Goal: Entertainment & Leisure: Consume media (video, audio)

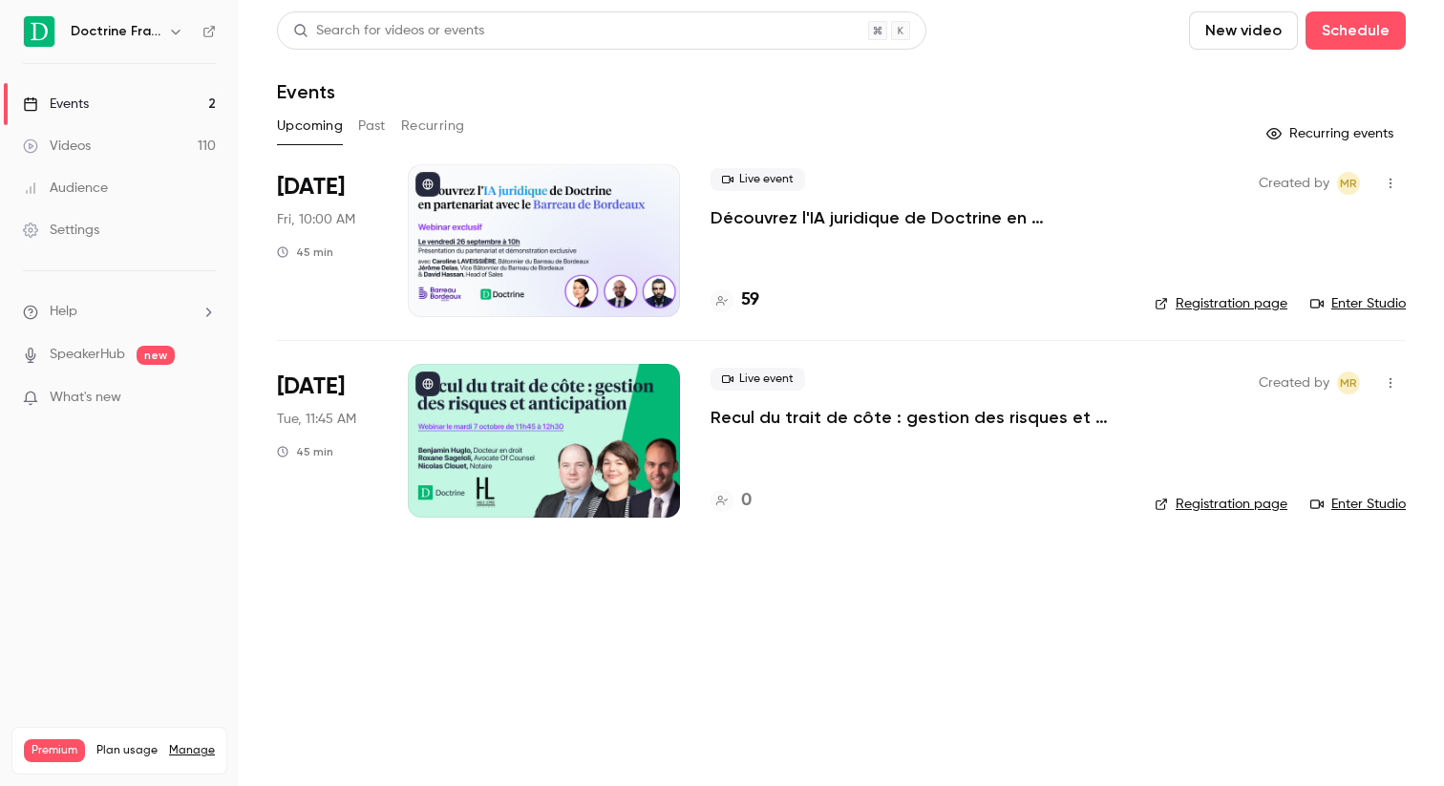
click at [63, 103] on div "Events" at bounding box center [56, 104] width 66 height 19
click at [69, 137] on div "Videos" at bounding box center [57, 146] width 68 height 19
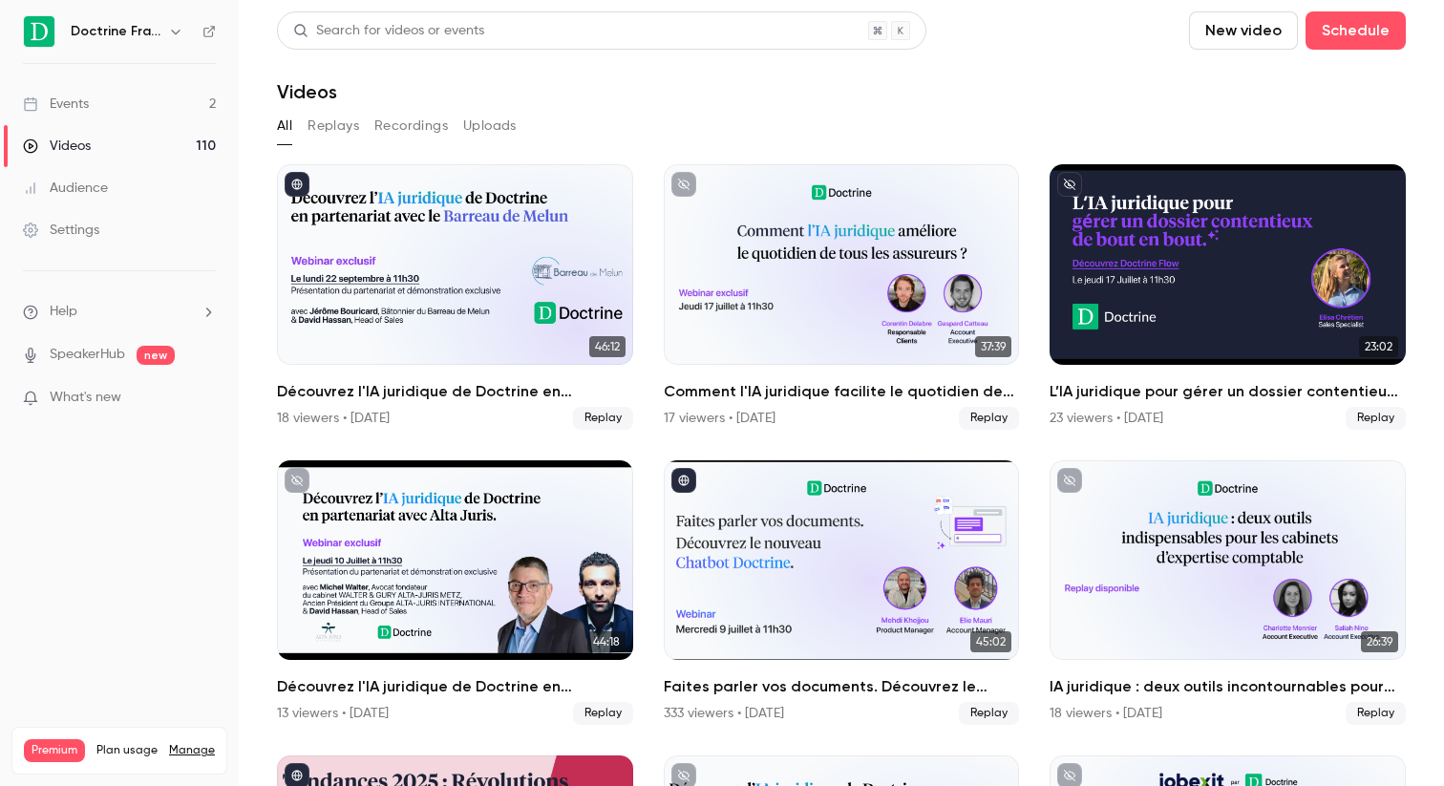
click at [457, 31] on div "Search for videos or events" at bounding box center [388, 31] width 191 height 20
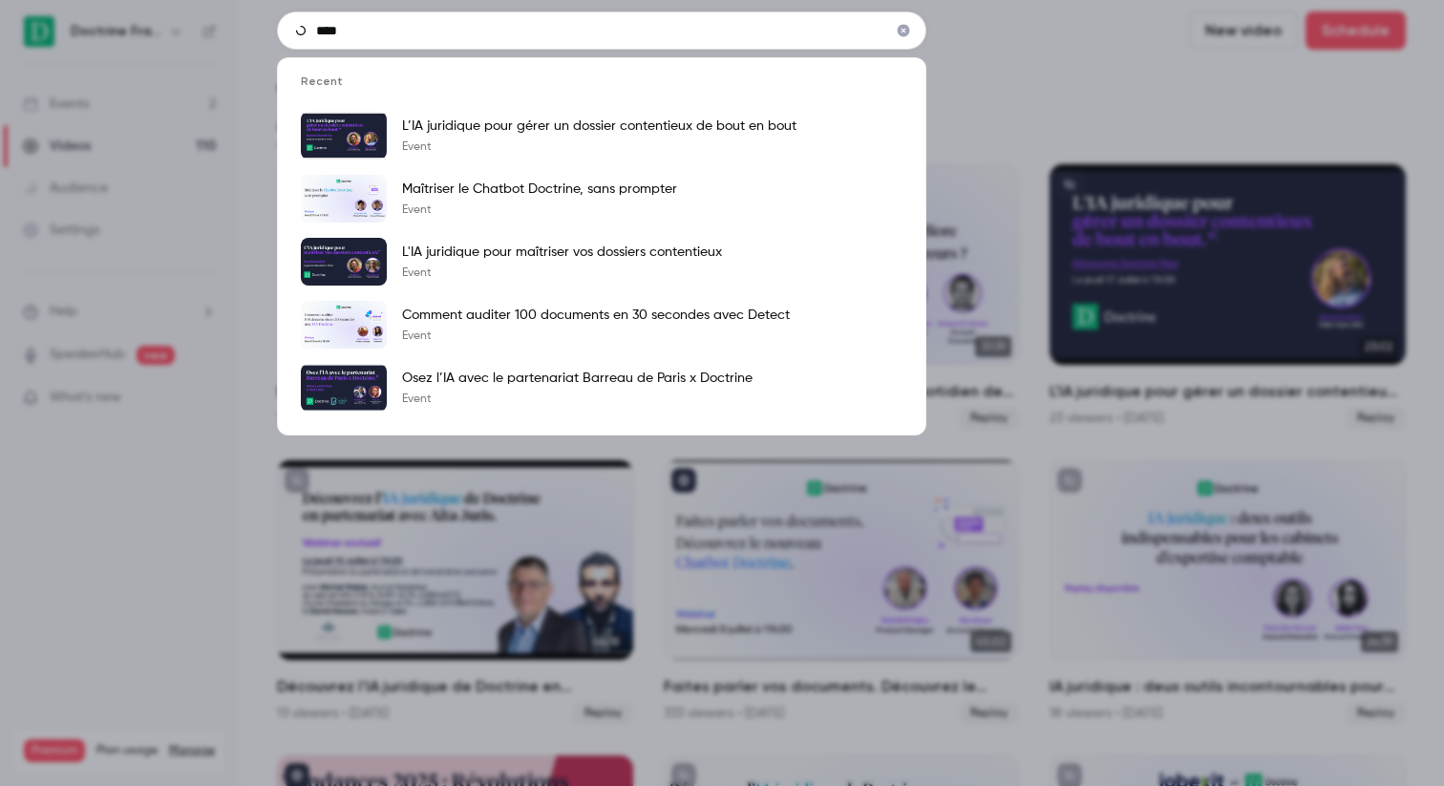
type input "****"
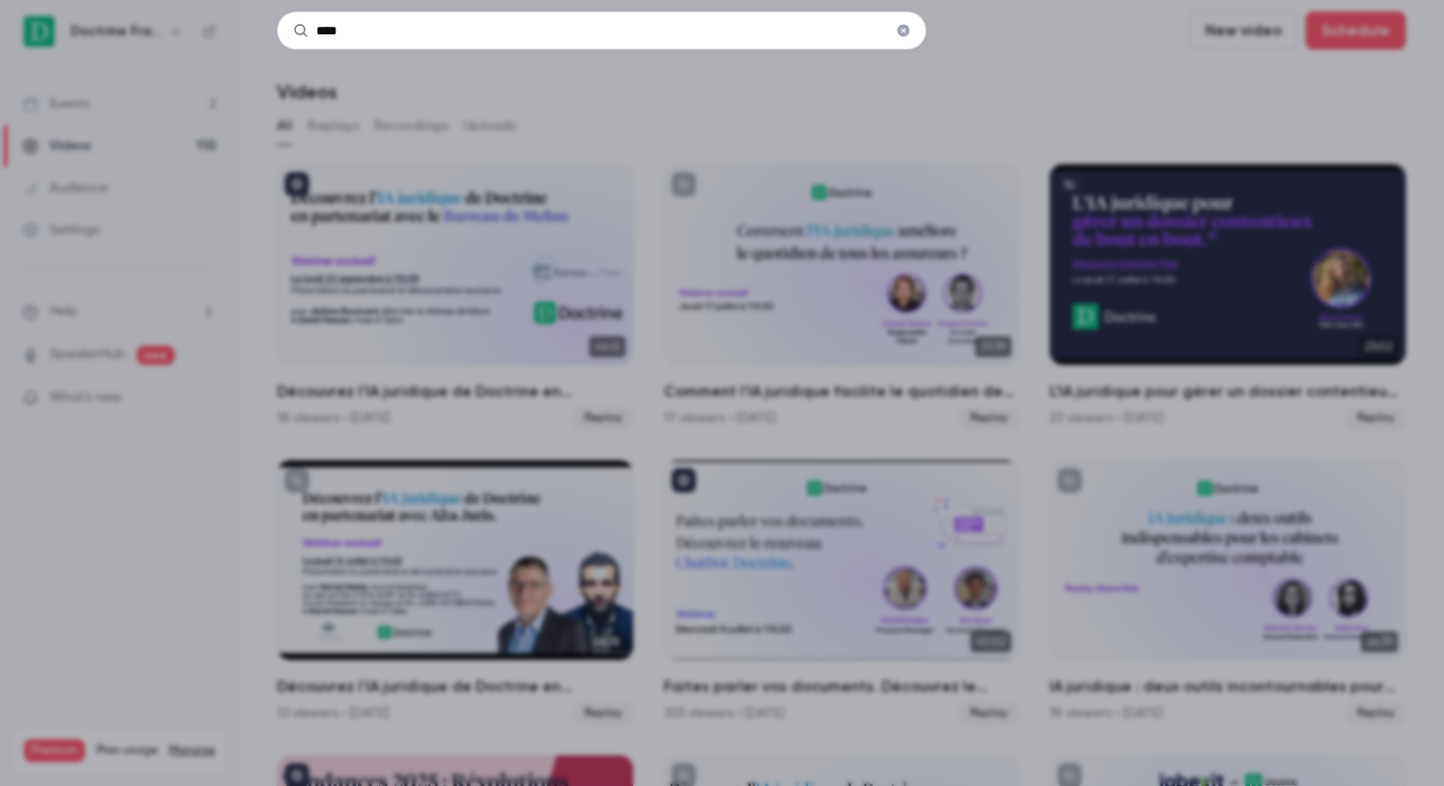
click at [535, 110] on div "****" at bounding box center [722, 393] width 1444 height 786
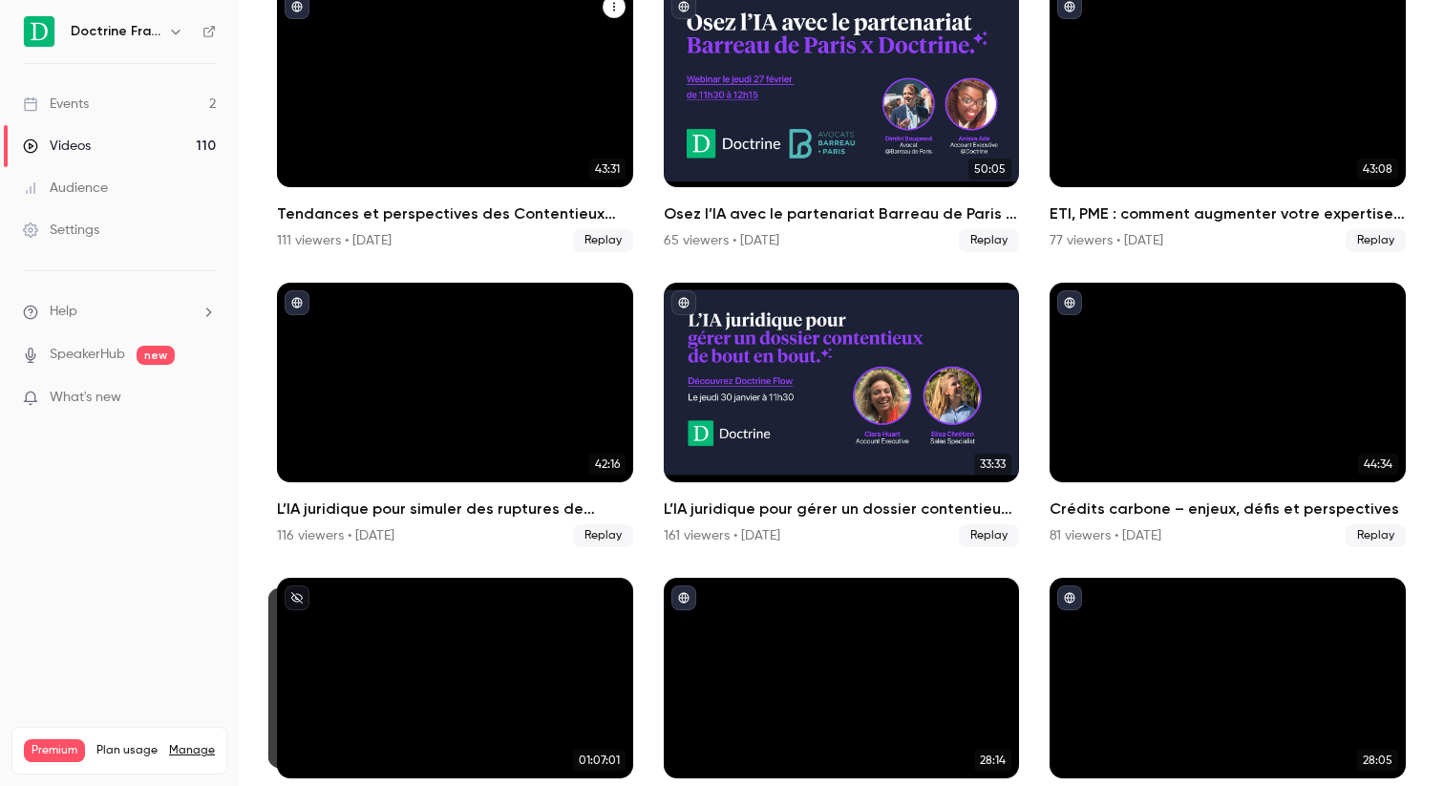
scroll to position [2546, 0]
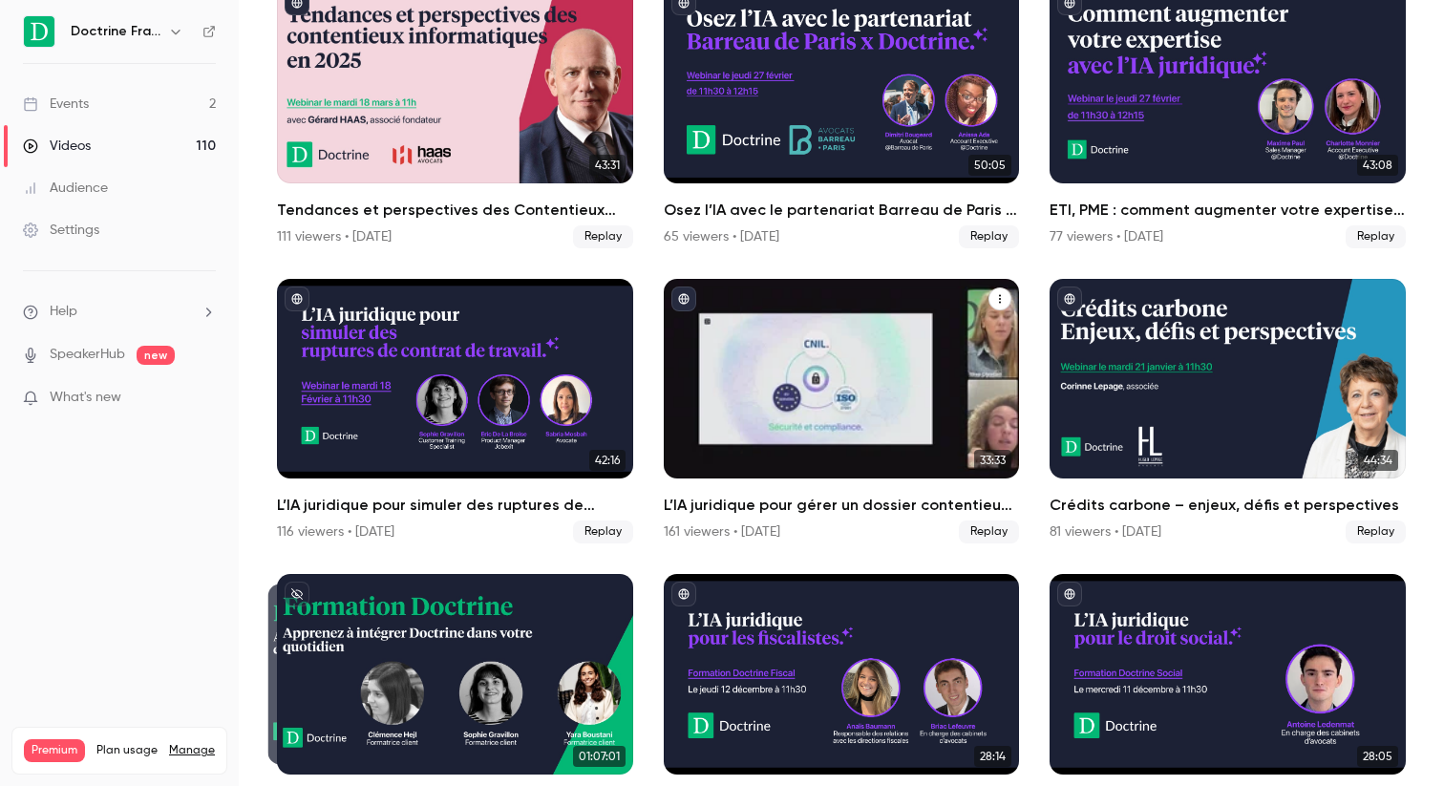
click at [789, 503] on h2 "L’IA juridique pour gérer un dossier contentieux de bout en bout" at bounding box center [842, 505] width 356 height 23
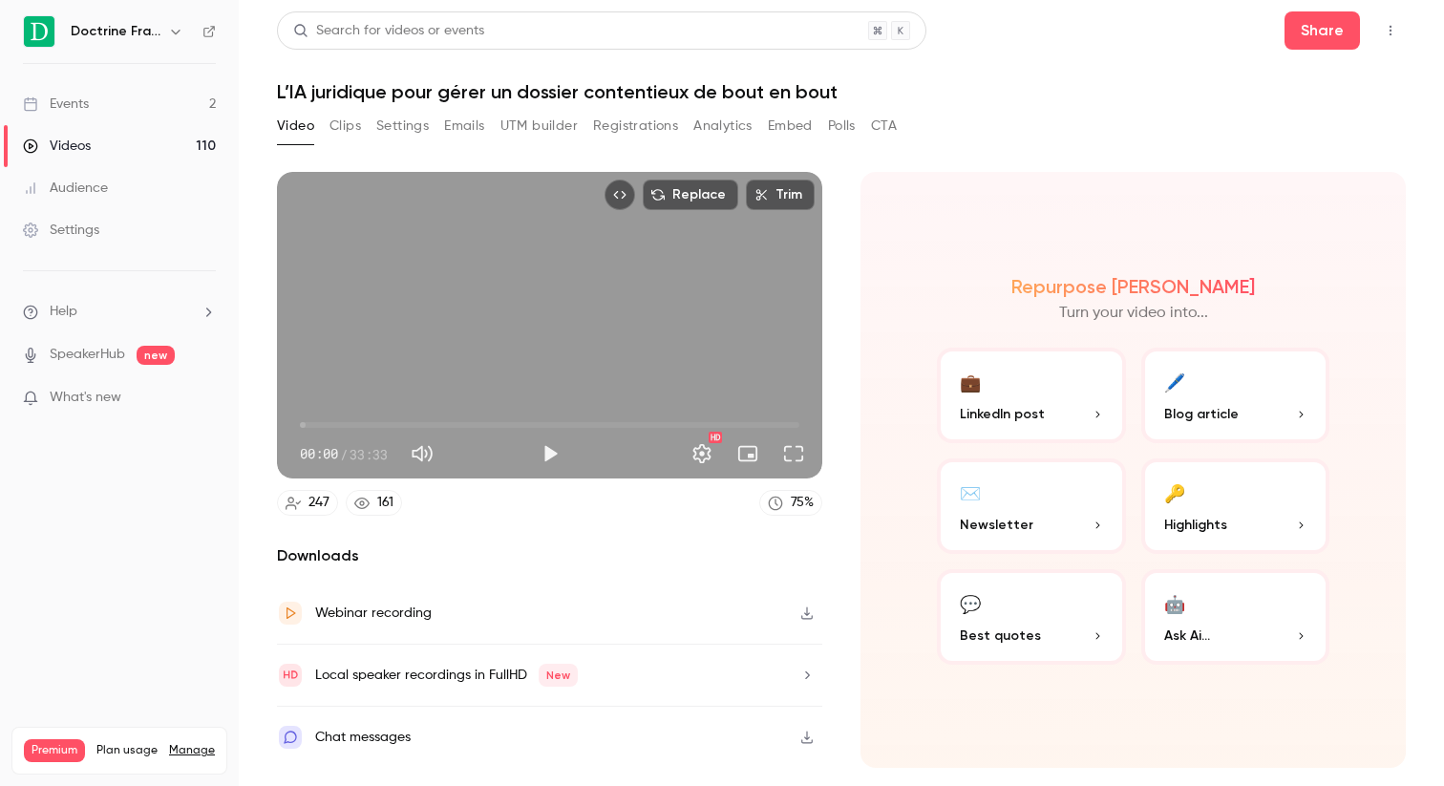
click at [398, 126] on button "Settings" at bounding box center [402, 126] width 53 height 31
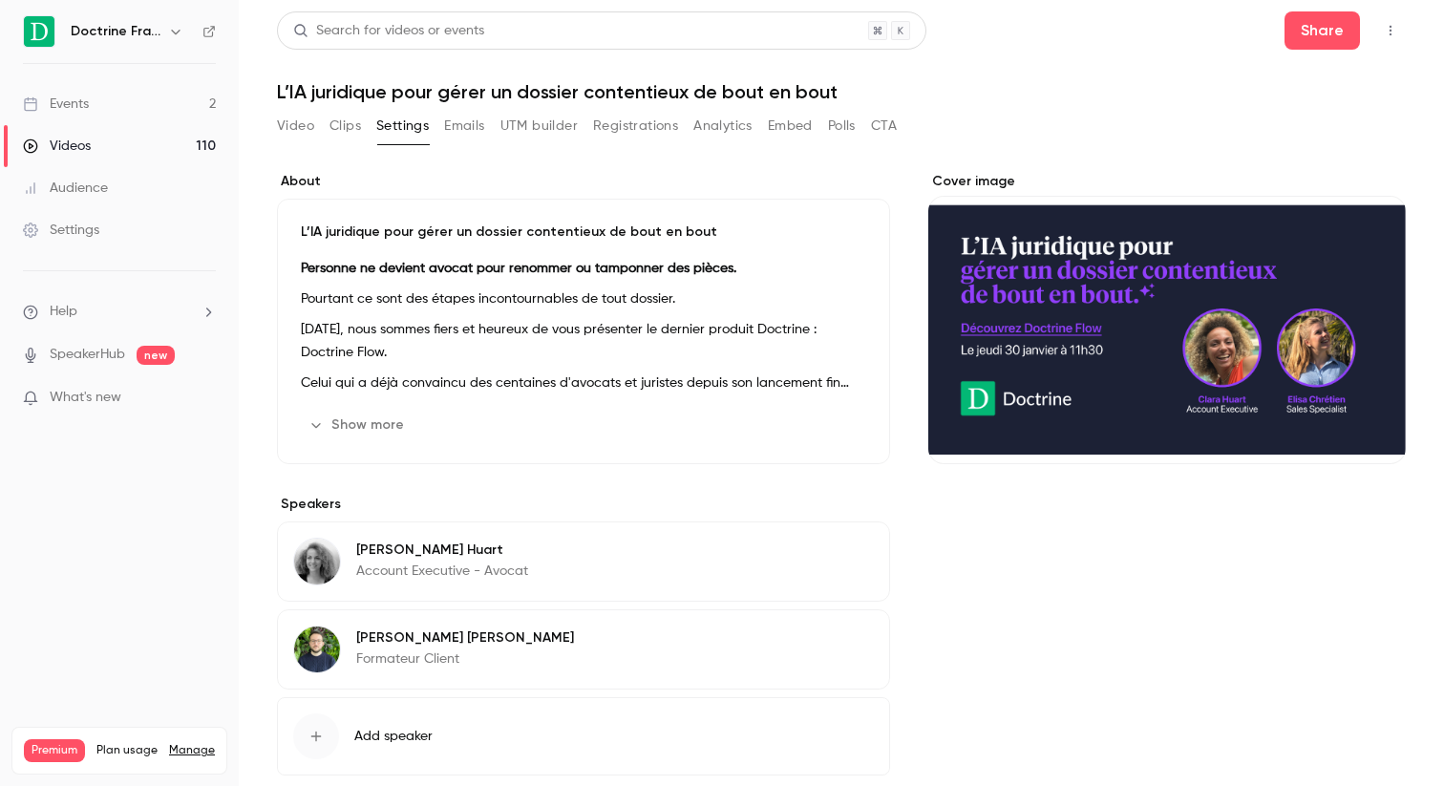
scroll to position [2, 0]
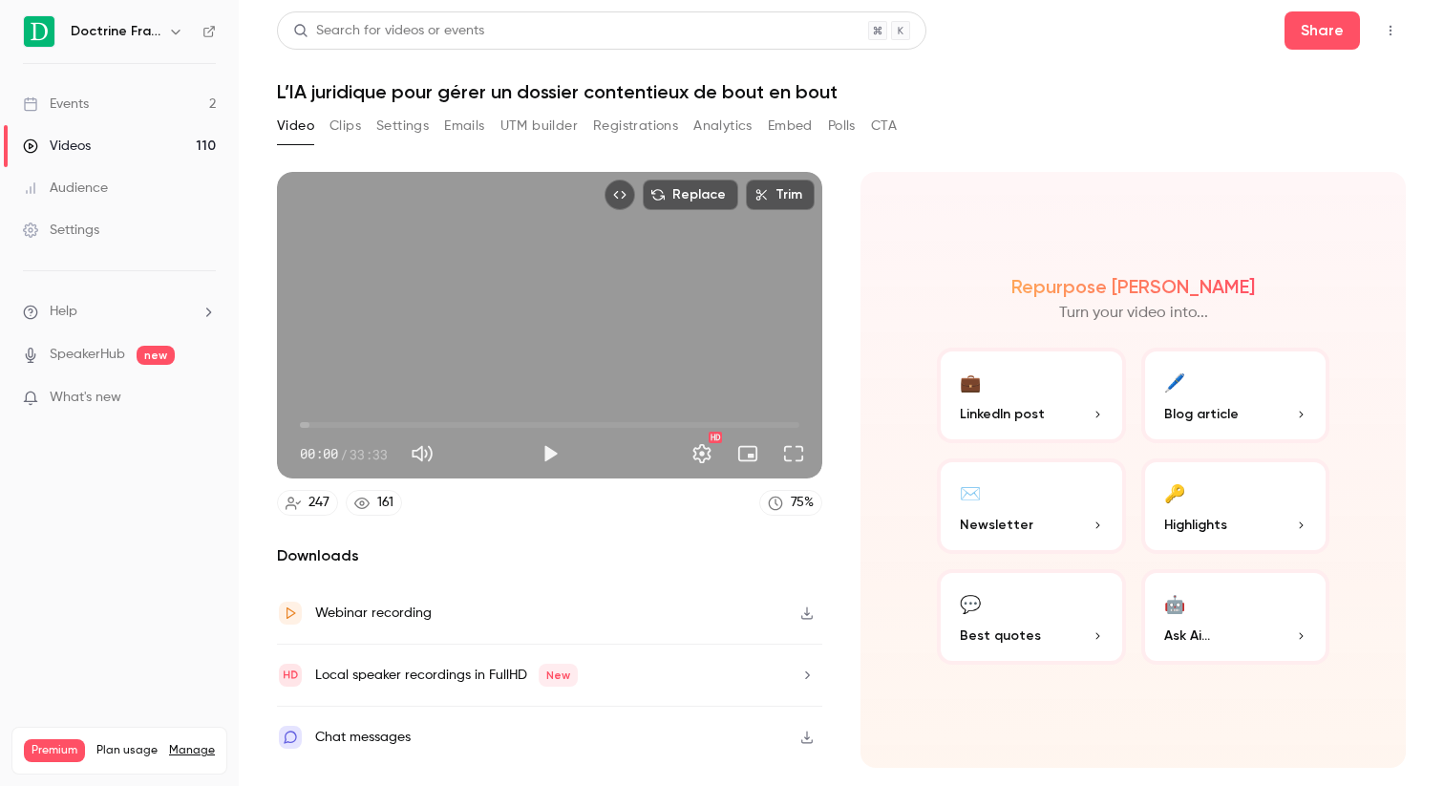
click at [632, 124] on button "Registrations" at bounding box center [635, 126] width 85 height 31
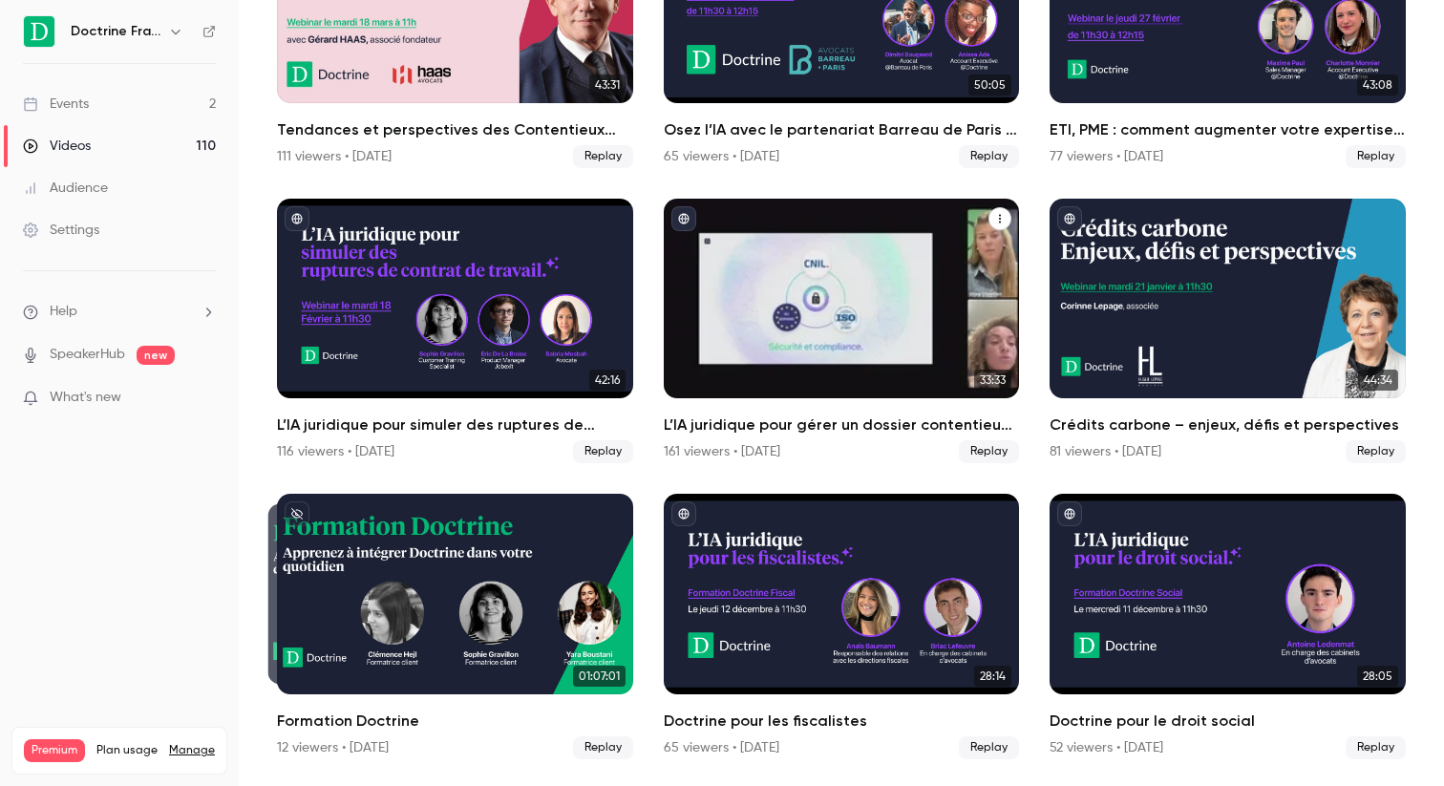
scroll to position [2631, 0]
